Goal: Transaction & Acquisition: Purchase product/service

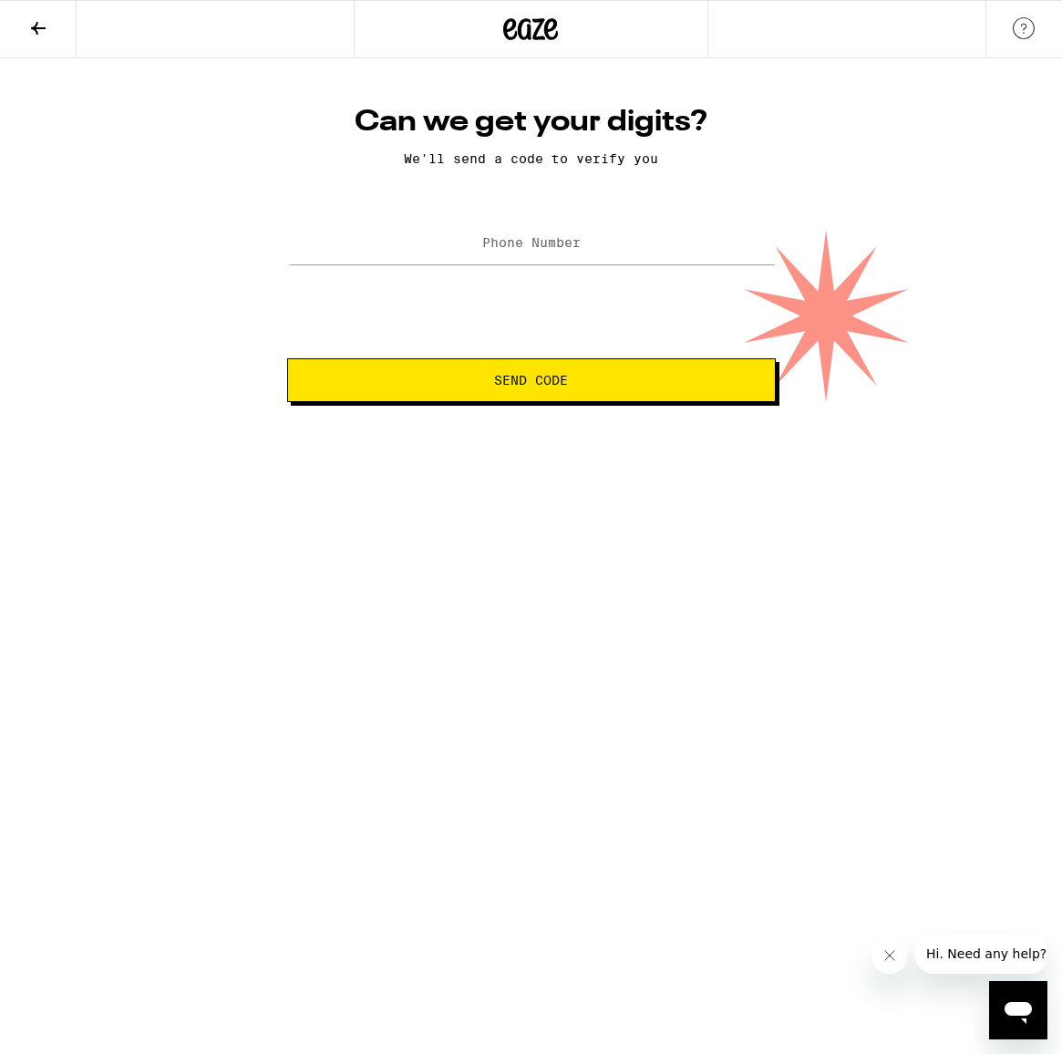
click at [27, 26] on icon at bounding box center [38, 28] width 22 height 22
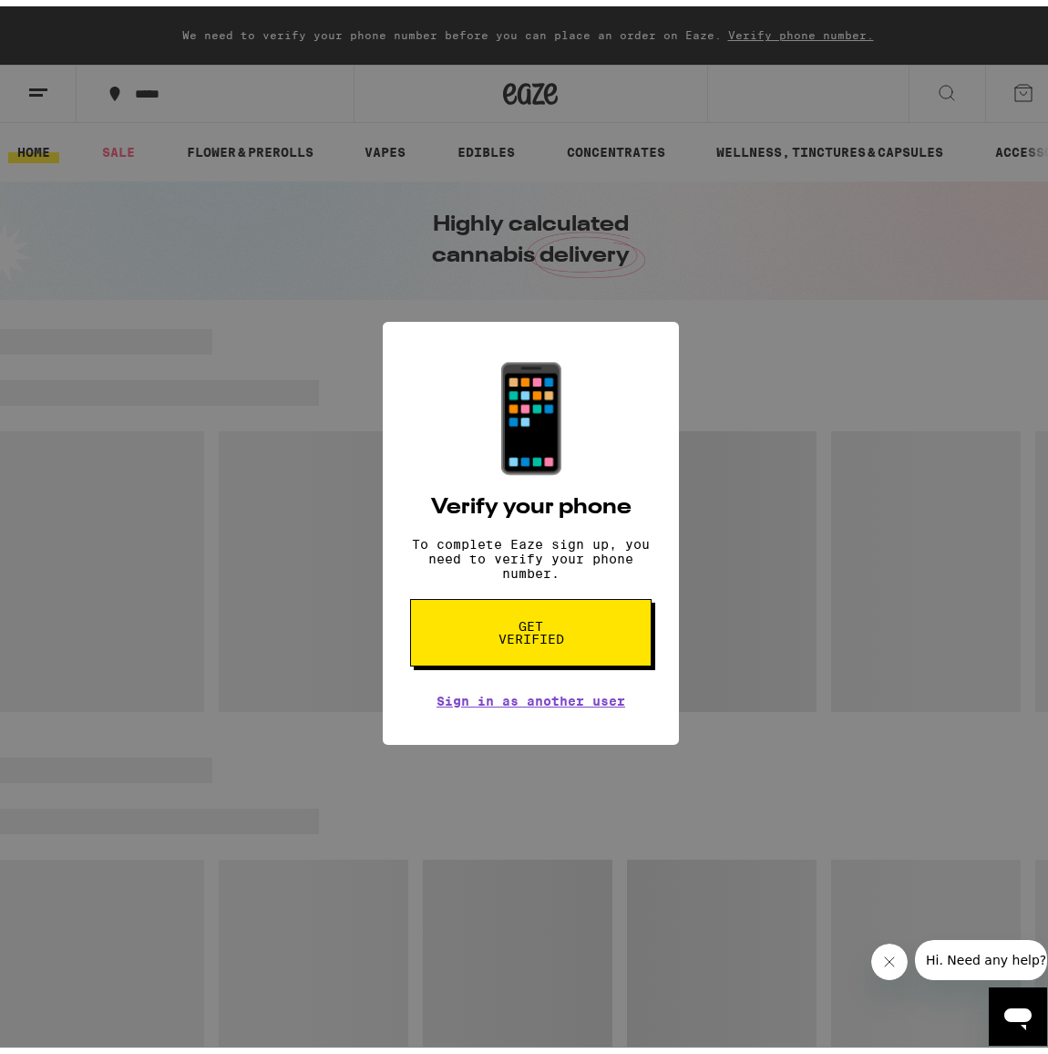
click at [711, 647] on div "📱 Verify your phone To complete Eaze sign up, you need to verify your phone num…" at bounding box center [531, 527] width 1062 height 1054
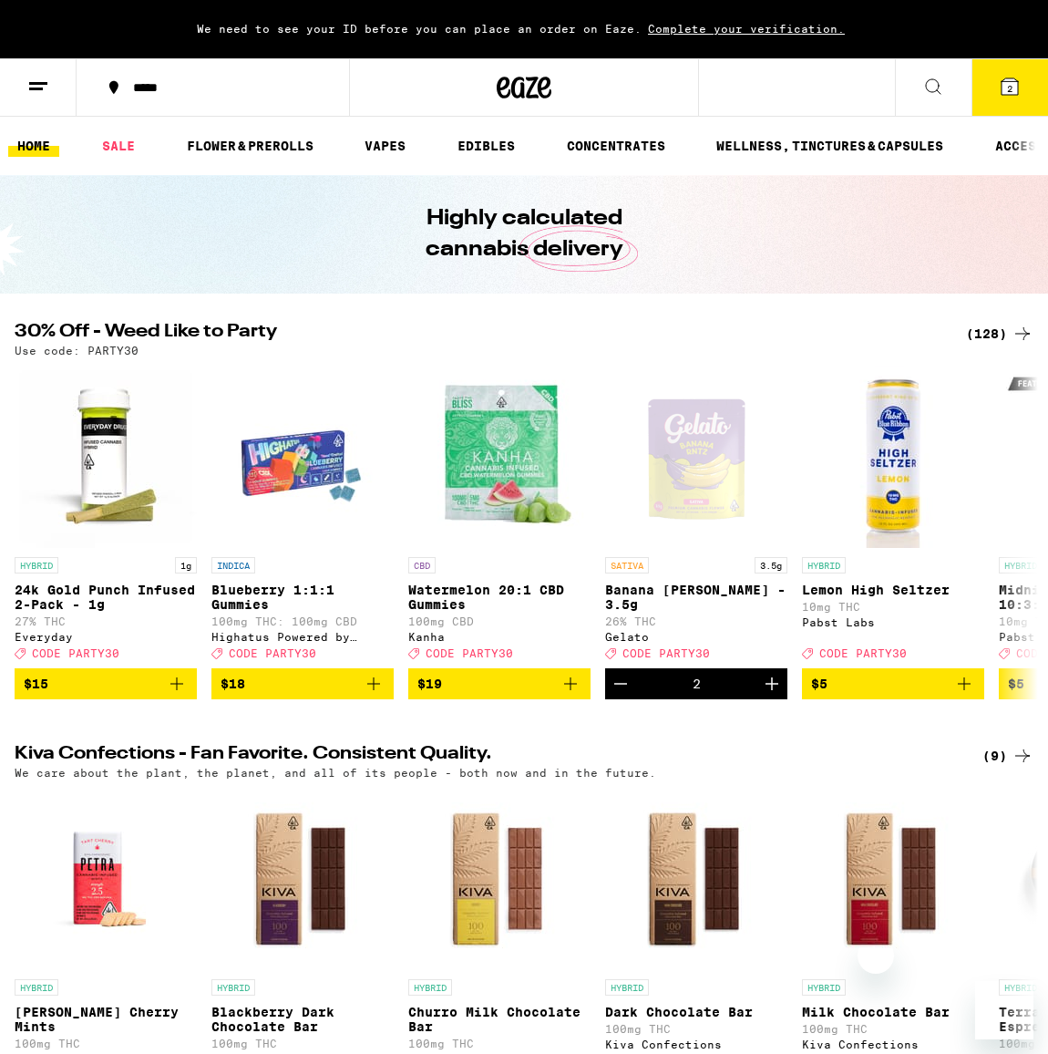
click at [1015, 91] on icon at bounding box center [1010, 86] width 16 height 16
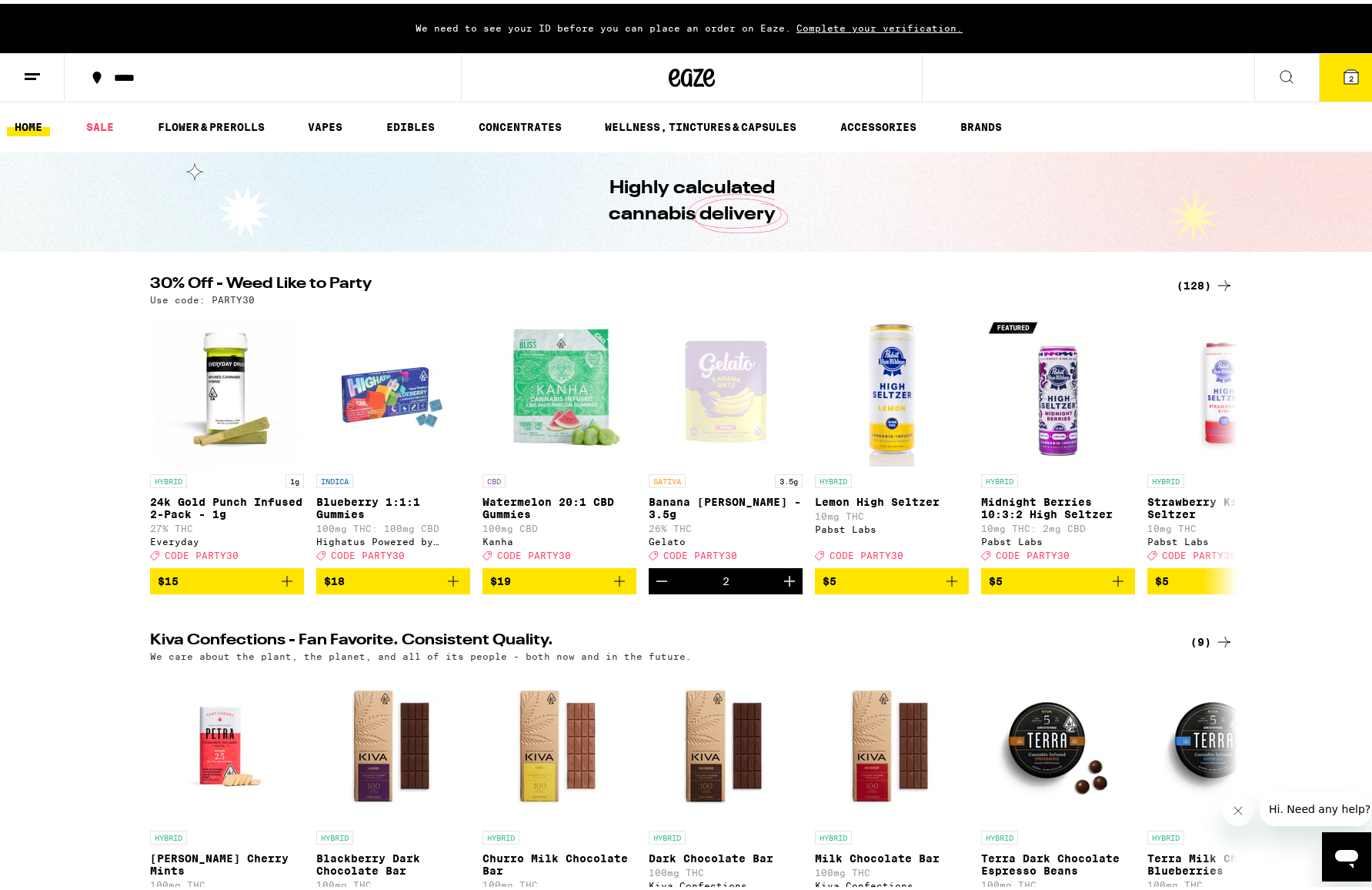
click at [34, 76] on icon at bounding box center [32, 73] width 19 height 19
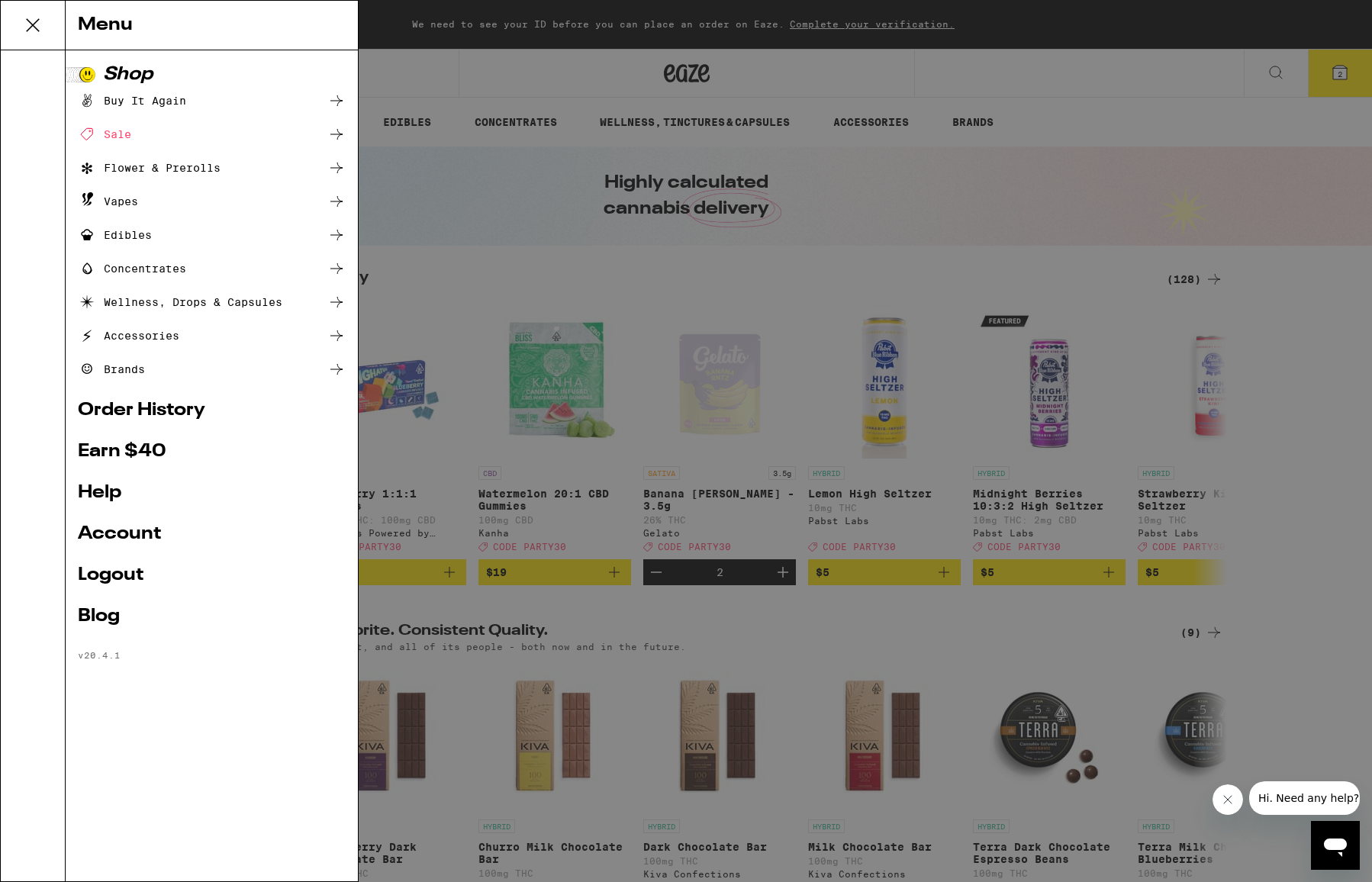
click at [126, 454] on link "Earn $ 40" at bounding box center [212, 452] width 268 height 18
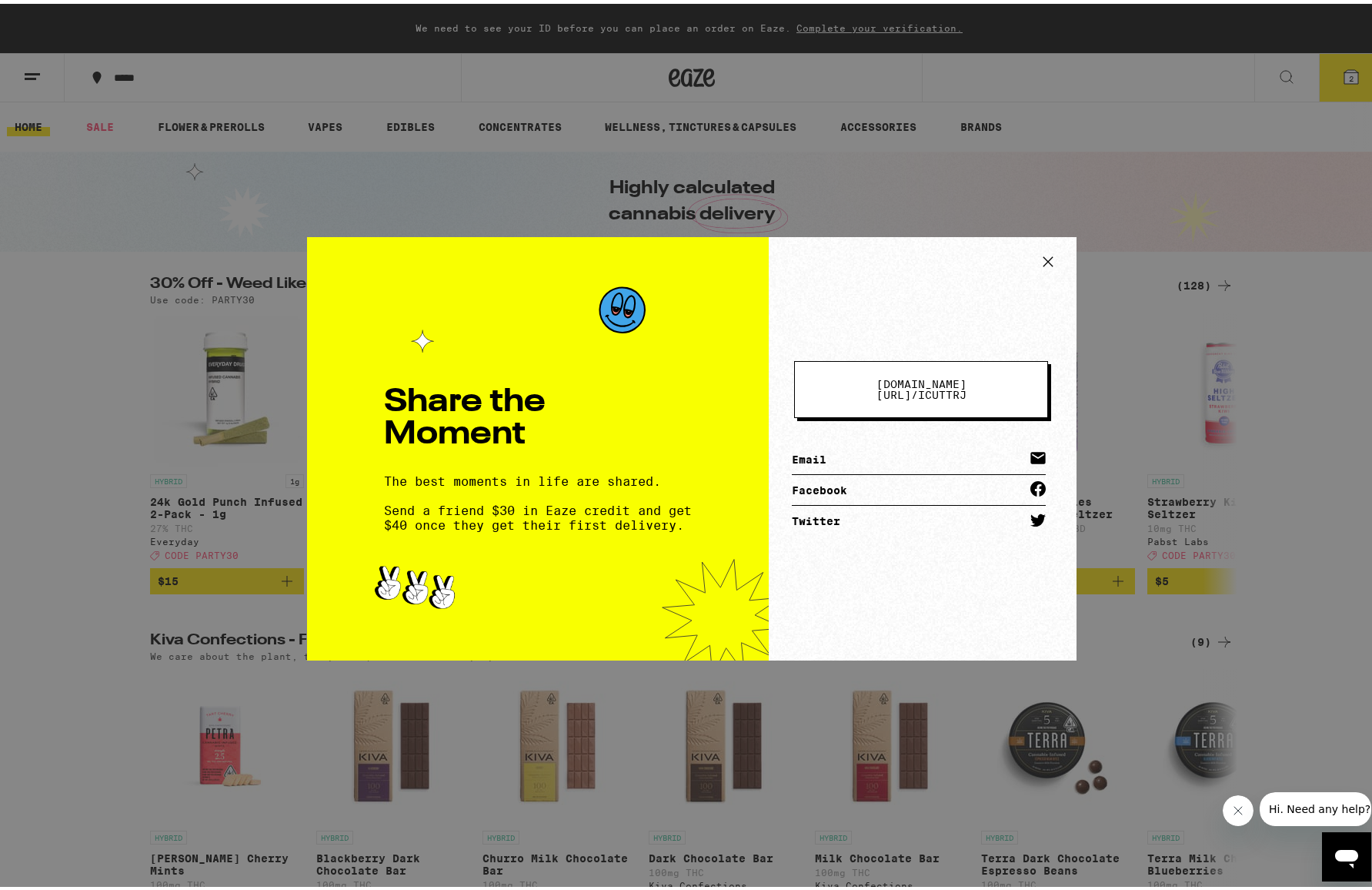
click at [871, 394] on button "[DOMAIN_NAME][URL] / icuttrj" at bounding box center [921, 385] width 254 height 57
click at [893, 327] on div "[DOMAIN_NAME][URL] / icuttrj Email Facebook Twitter" at bounding box center [923, 444] width 308 height 423
click at [1040, 257] on icon at bounding box center [1048, 258] width 23 height 23
